Goal: Information Seeking & Learning: Understand process/instructions

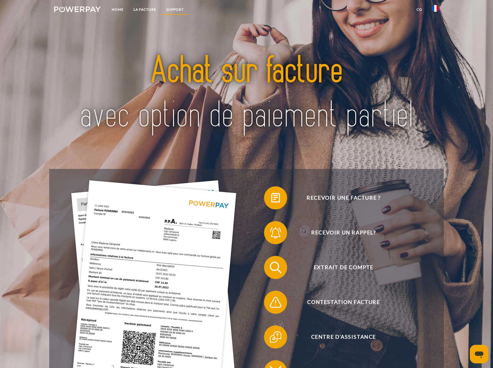
click at [173, 7] on link "Support" at bounding box center [175, 9] width 28 height 10
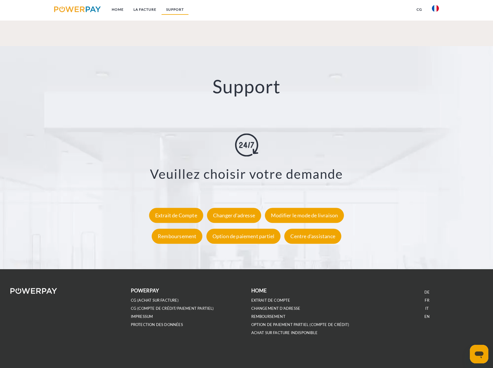
scroll to position [1026, 0]
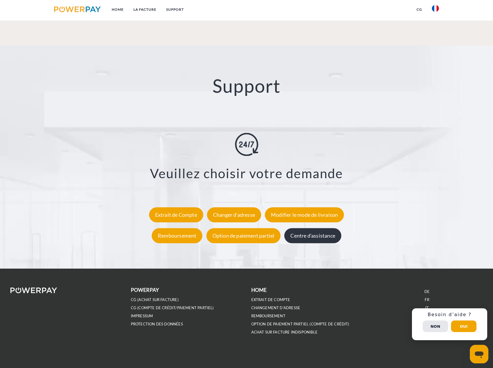
click at [313, 235] on div "Centre d'assistance" at bounding box center [312, 235] width 57 height 15
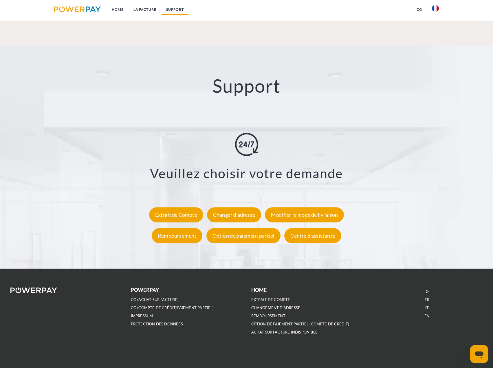
click at [169, 9] on link "Support" at bounding box center [175, 9] width 28 height 10
click at [116, 12] on link "Home" at bounding box center [118, 9] width 22 height 10
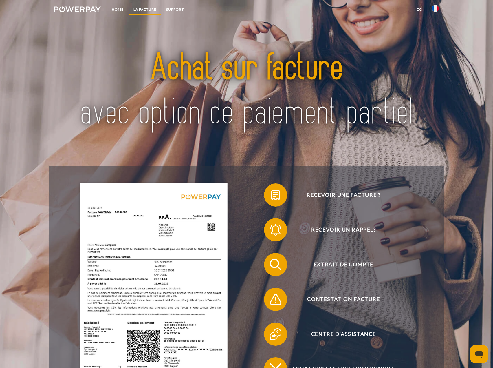
click at [144, 12] on link "LA FACTURE" at bounding box center [145, 9] width 33 height 10
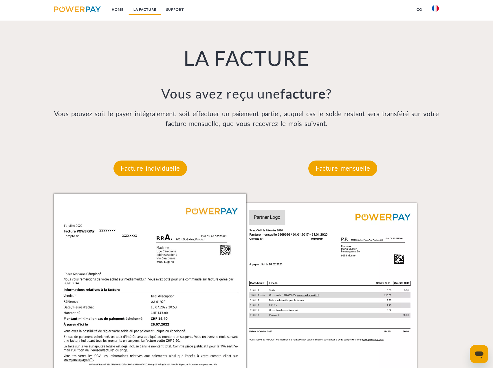
scroll to position [449, 0]
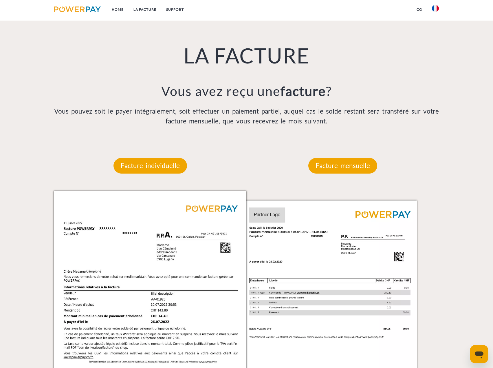
click at [353, 158] on div "Facture mensuelle" at bounding box center [343, 165] width 104 height 50
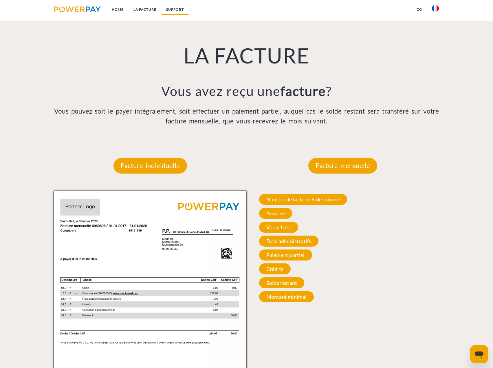
click at [169, 7] on link "Support" at bounding box center [175, 9] width 28 height 10
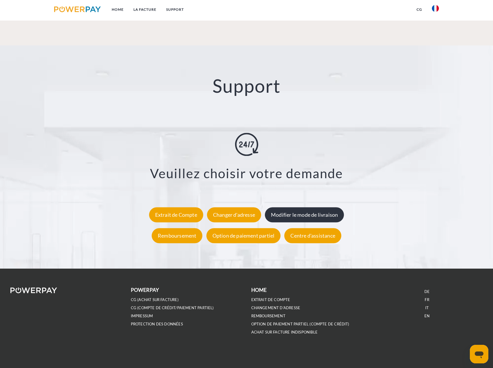
scroll to position [1027, 0]
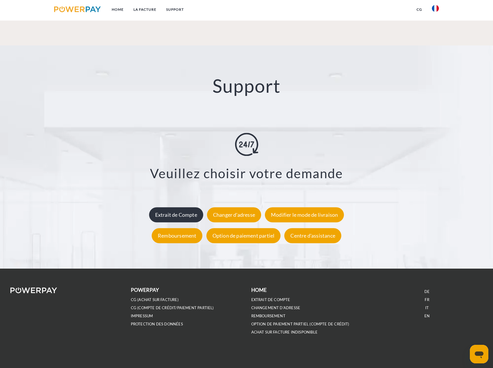
click at [184, 219] on div "Extrait de Compte" at bounding box center [176, 214] width 54 height 15
click at [304, 232] on div "Centre d'assistance" at bounding box center [312, 235] width 57 height 15
